Goal: Use online tool/utility: Use online tool/utility

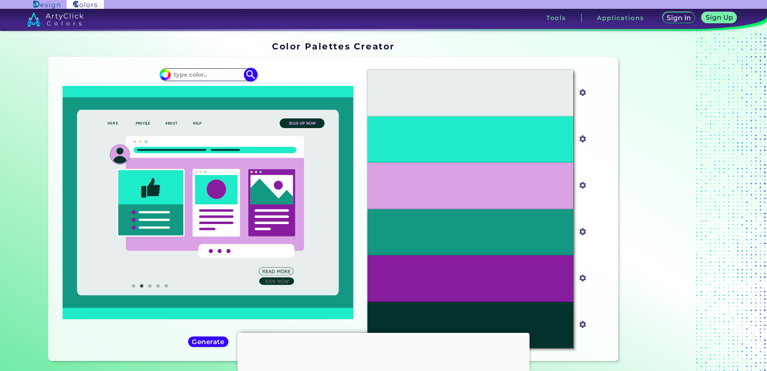
click at [194, 75] on input at bounding box center [208, 74] width 75 height 11
paste input "#0b5328"
type input "#0b5328"
click at [250, 74] on img at bounding box center [251, 75] width 14 height 14
type input "#0b5328"
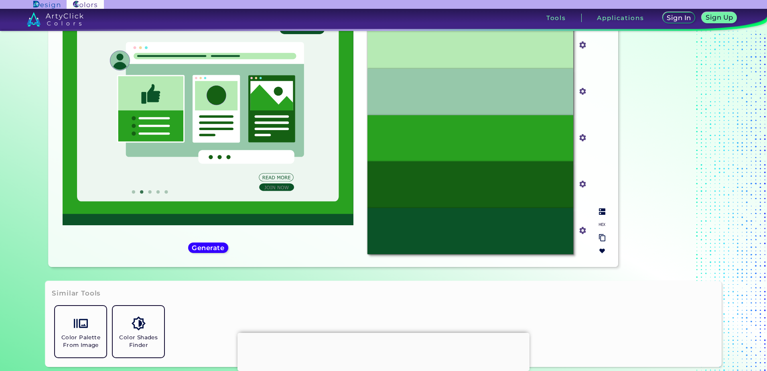
scroll to position [80, 0]
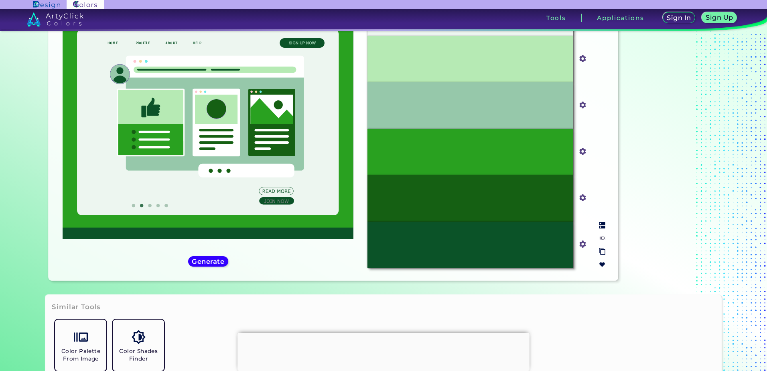
click at [458, 141] on div "#29A120" at bounding box center [469, 152] width 205 height 47
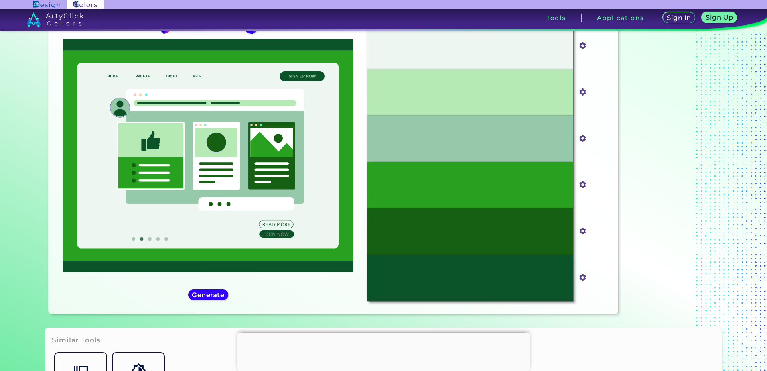
scroll to position [40, 0]
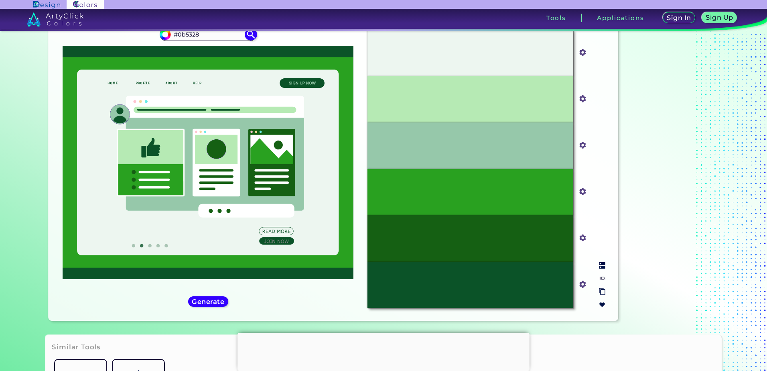
click at [520, 199] on div "#29A120" at bounding box center [469, 192] width 205 height 47
drag, startPoint x: 489, startPoint y: 182, endPoint x: 463, endPoint y: 182, distance: 26.5
click at [463, 182] on div "#29A120" at bounding box center [469, 192] width 205 height 47
click at [462, 182] on div "#29A120" at bounding box center [469, 192] width 205 height 47
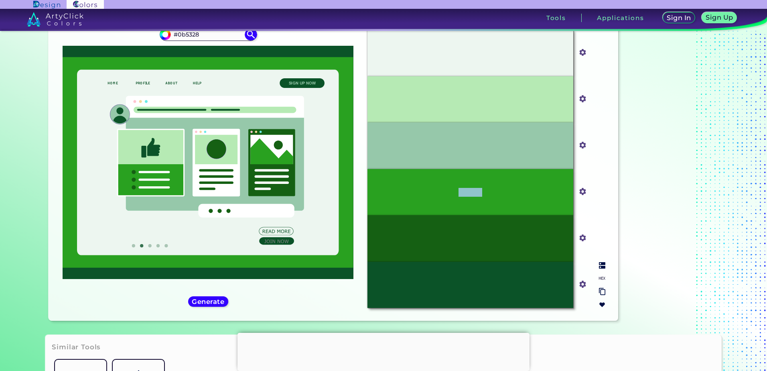
click at [582, 192] on input "#29a120" at bounding box center [581, 191] width 10 height 10
click at [541, 200] on div "#29A120" at bounding box center [469, 192] width 205 height 47
click at [582, 191] on input "#29a120" at bounding box center [581, 191] width 10 height 10
click at [503, 197] on div "#29A120" at bounding box center [469, 192] width 205 height 47
drag, startPoint x: 503, startPoint y: 195, endPoint x: 600, endPoint y: 266, distance: 119.6
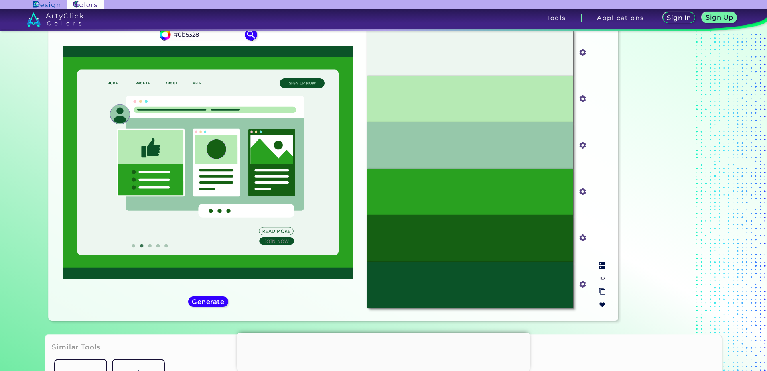
click at [600, 266] on img at bounding box center [602, 265] width 6 height 6
click at [602, 266] on img at bounding box center [602, 265] width 6 height 6
click at [476, 189] on p "Lime Green" at bounding box center [470, 192] width 34 height 9
click at [580, 189] on input "#29a120" at bounding box center [581, 191] width 10 height 10
click at [580, 192] on input "#29a120" at bounding box center [581, 191] width 10 height 10
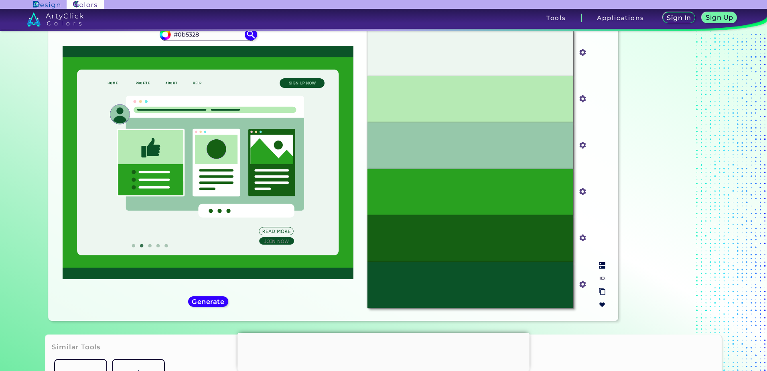
click at [592, 162] on div "Aqua Haze #edf6f0 Green Thumb #b6eab4 Shadow Green #96c8aa Lime Green #29a120 L…" at bounding box center [486, 168] width 250 height 291
click at [601, 278] on img at bounding box center [602, 278] width 6 height 6
drag, startPoint x: 437, startPoint y: 190, endPoint x: 504, endPoint y: 193, distance: 66.6
click at [504, 193] on div "#29A120" at bounding box center [469, 192] width 205 height 47
copy p "#29A120"
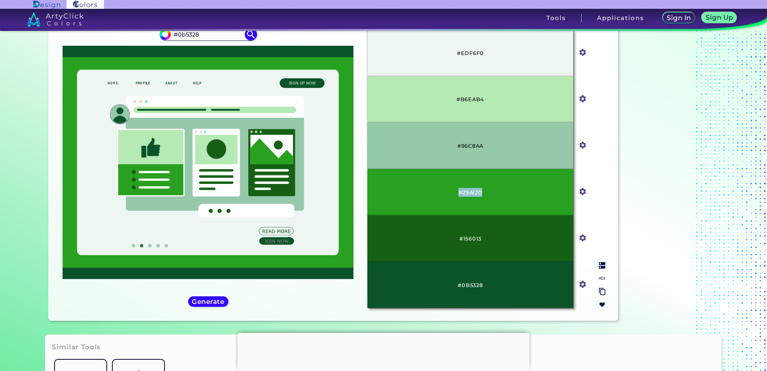
scroll to position [93, 0]
